Goal: Information Seeking & Learning: Learn about a topic

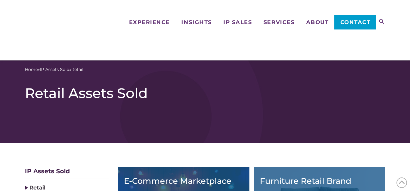
scroll to position [153, 0]
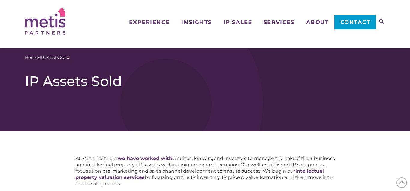
scroll to position [184, 0]
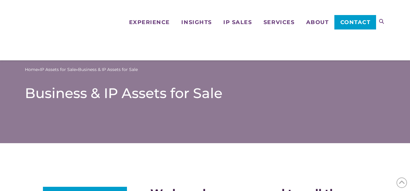
scroll to position [398, 0]
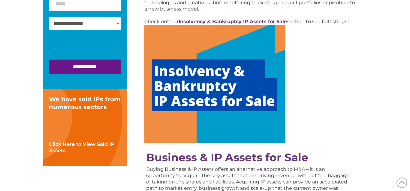
scroll to position [214, 0]
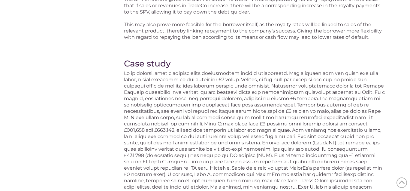
scroll to position [1408, 0]
click at [260, 58] on h3 "Case study" at bounding box center [254, 63] width 261 height 10
